Goal: Task Accomplishment & Management: Use online tool/utility

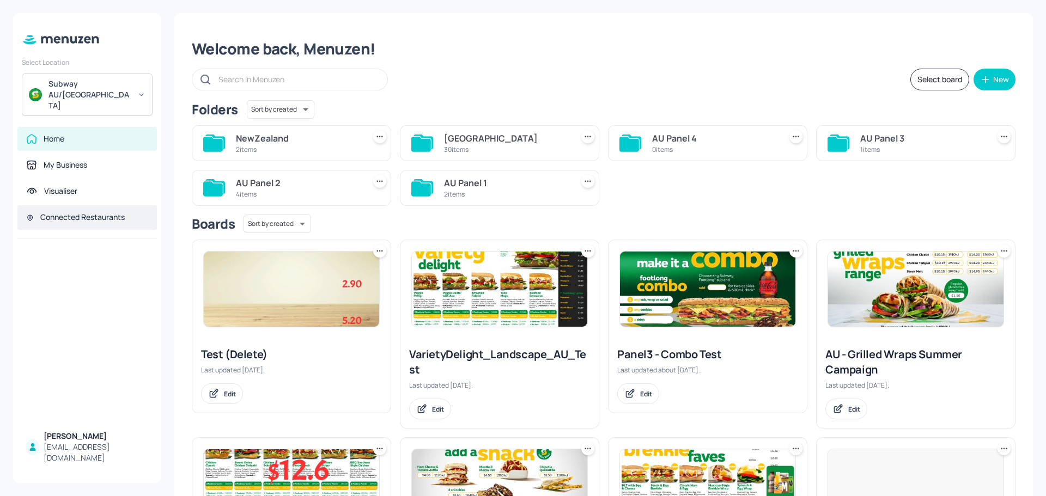
click at [80, 212] on div "Connected Restaurants" at bounding box center [82, 217] width 84 height 11
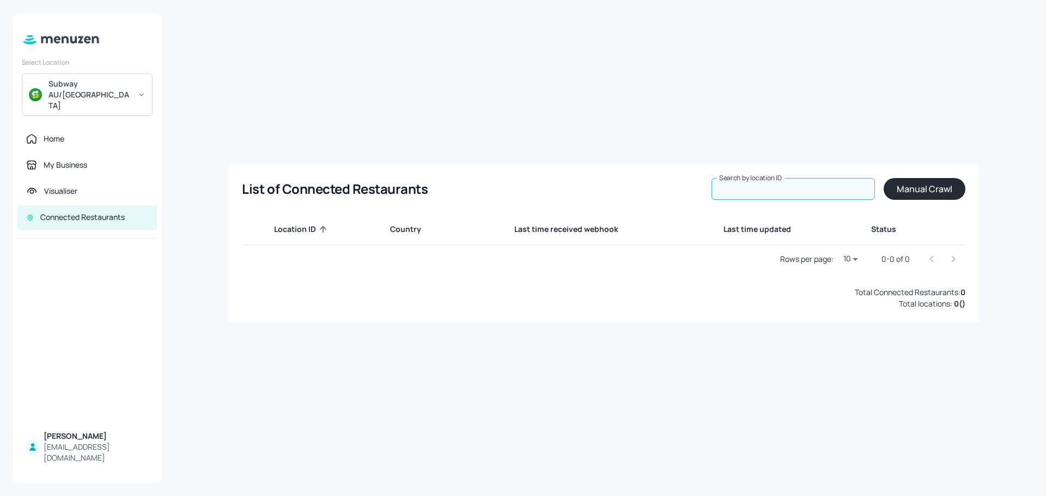
click at [787, 190] on input "Search by location ID" at bounding box center [792, 189] width 163 height 22
type input "74546"
click at [924, 191] on button "Manual Crawl" at bounding box center [924, 189] width 82 height 22
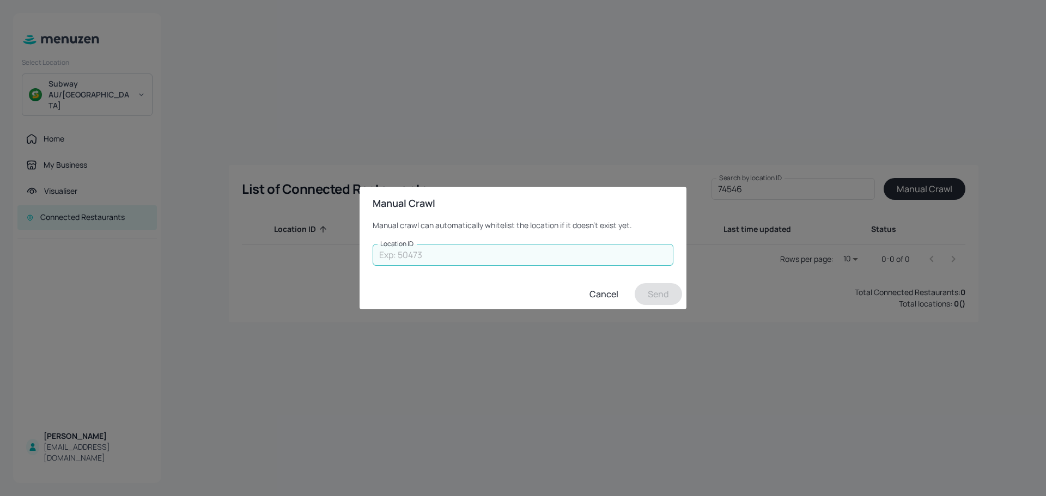
click at [568, 247] on input "Location ID" at bounding box center [522, 255] width 301 height 22
type input "74546"
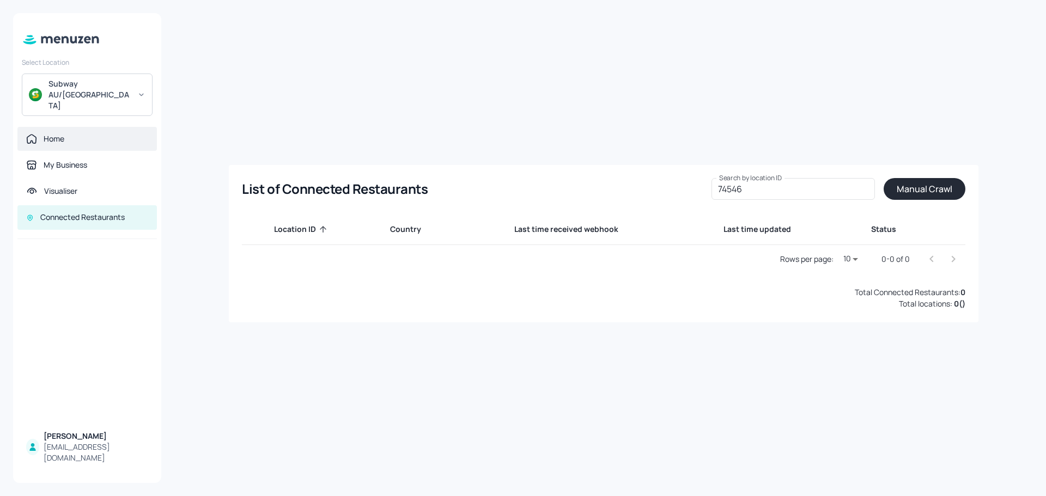
click at [40, 133] on div "Home" at bounding box center [87, 138] width 122 height 11
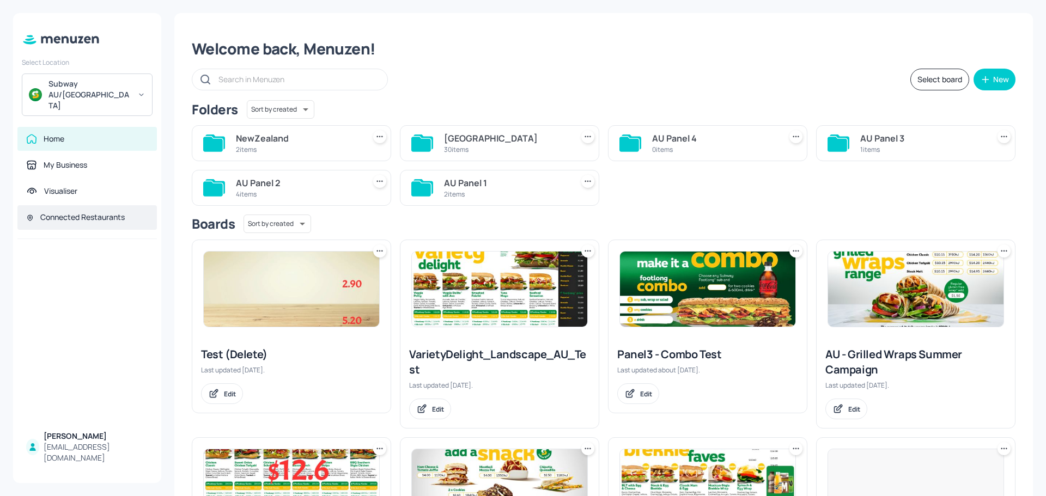
click at [97, 212] on div "Connected Restaurants" at bounding box center [82, 217] width 84 height 11
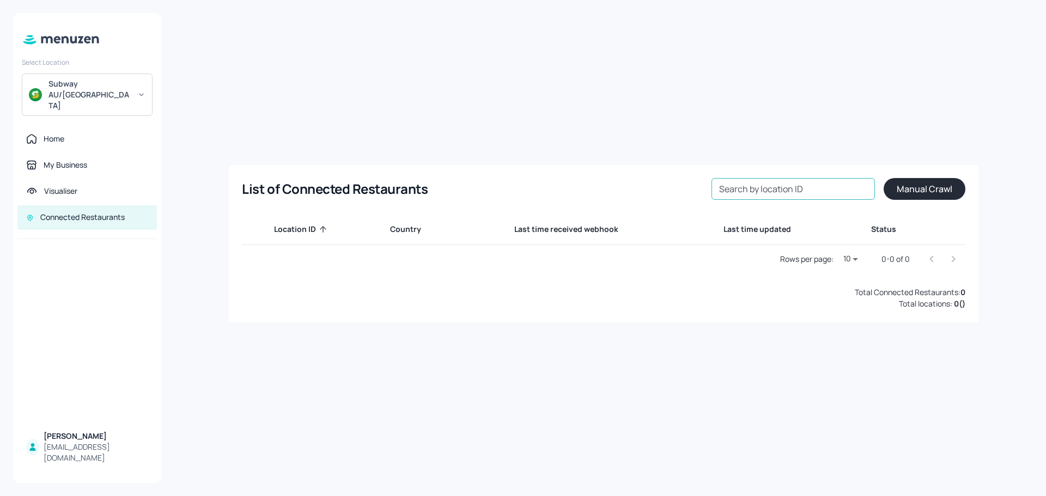
click at [782, 182] on input "Search by location ID" at bounding box center [792, 189] width 163 height 22
paste input "74546"
click at [821, 188] on input "74546" at bounding box center [792, 189] width 163 height 22
type input "74546"
click at [906, 190] on button "Manual Crawl" at bounding box center [924, 189] width 82 height 22
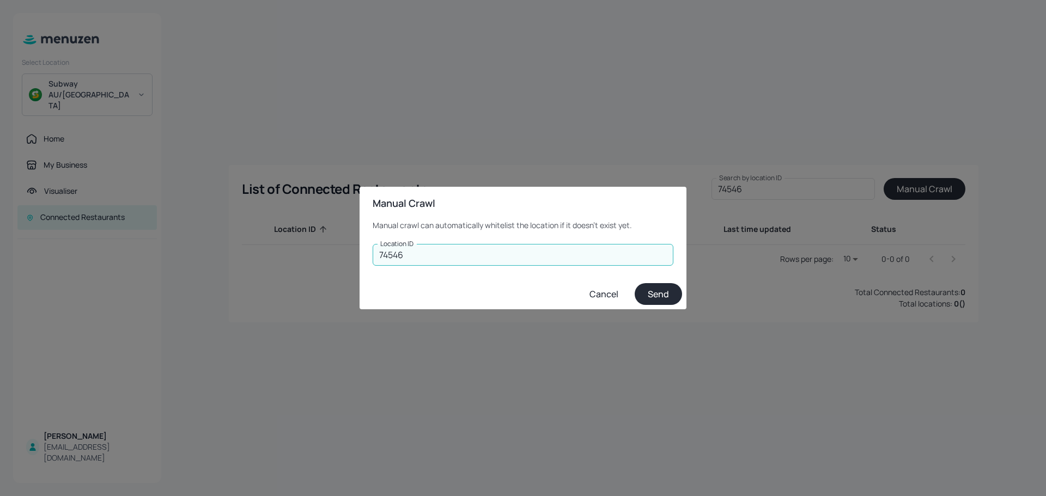
type input "74546"
click at [652, 290] on button "Send" at bounding box center [657, 294] width 47 height 22
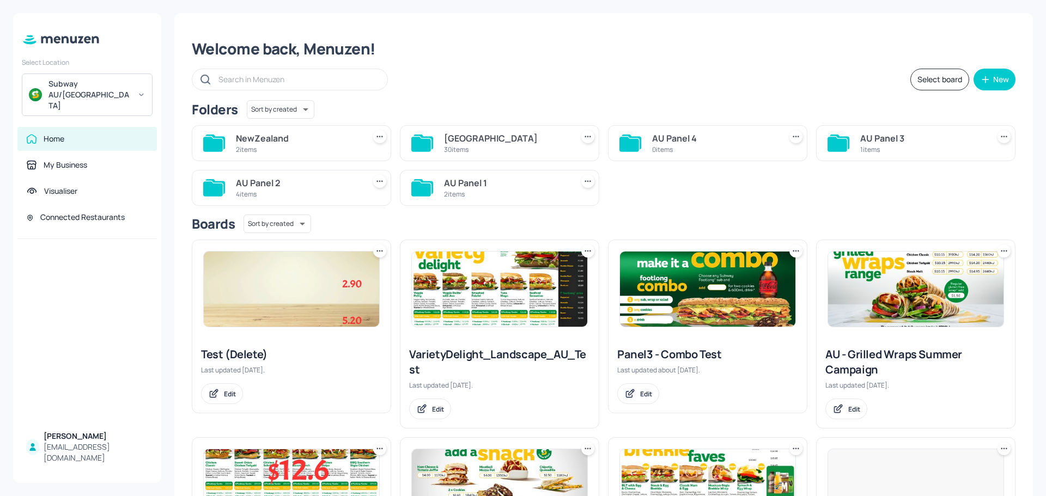
drag, startPoint x: 875, startPoint y: 4, endPoint x: 704, endPoint y: 81, distance: 187.7
click at [704, 81] on div "Select board New" at bounding box center [603, 80] width 823 height 22
